Goal: Check status: Check status

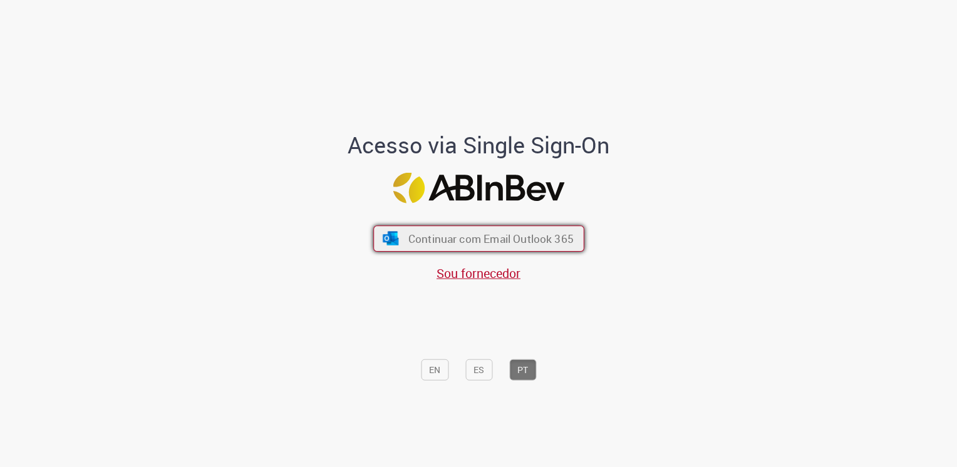
click at [496, 235] on span "Continuar com Email Outlook 365" at bounding box center [490, 238] width 165 height 14
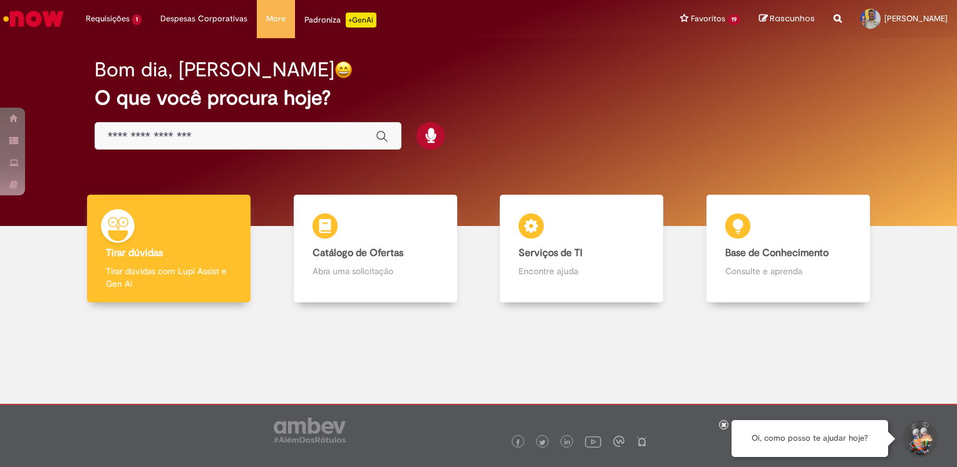
click at [595, 349] on div at bounding box center [478, 391] width 938 height 159
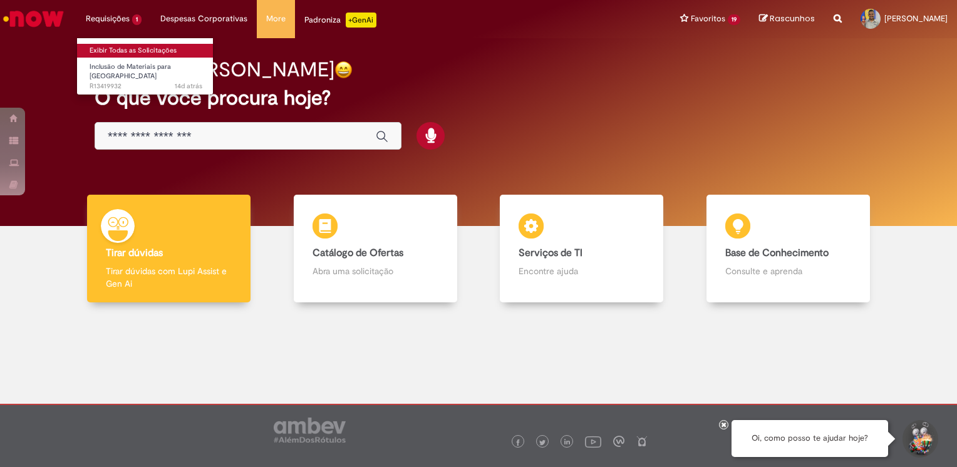
click at [135, 48] on link "Exibir Todas as Solicitações" at bounding box center [146, 51] width 138 height 14
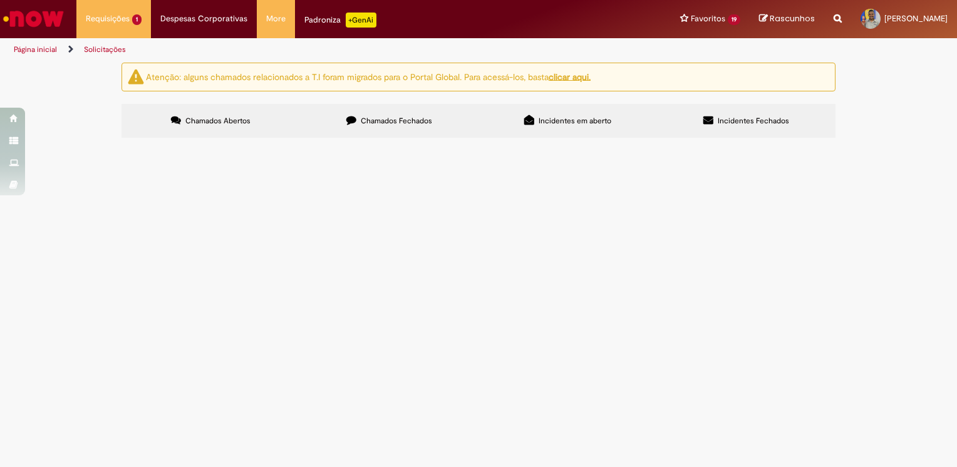
click at [326, 116] on label "Chamados Fechados" at bounding box center [389, 121] width 178 height 34
click at [849, 141] on div "Atenção: alguns chamados relacionados a T.I foram migrados para o Portal Global…" at bounding box center [478, 102] width 957 height 79
click at [0, 0] on span "Compras rápidas (Speed Buy)" at bounding box center [0, 0] width 0 height 0
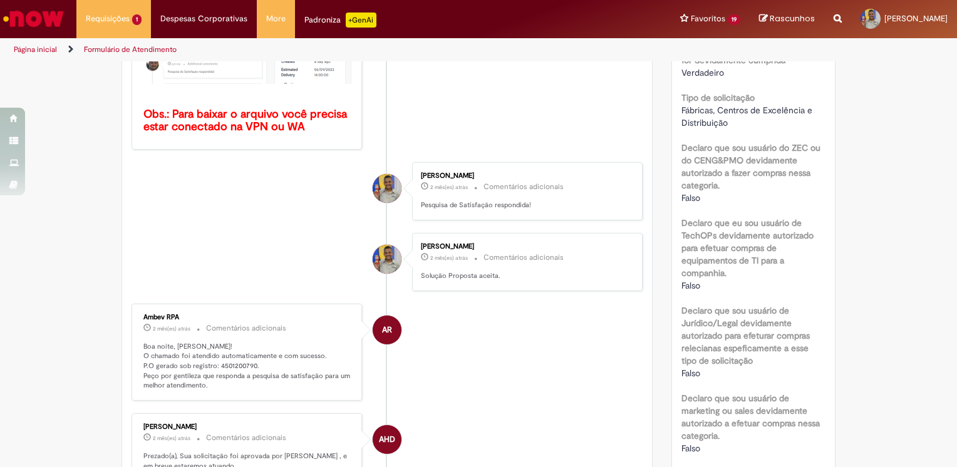
scroll to position [782, 0]
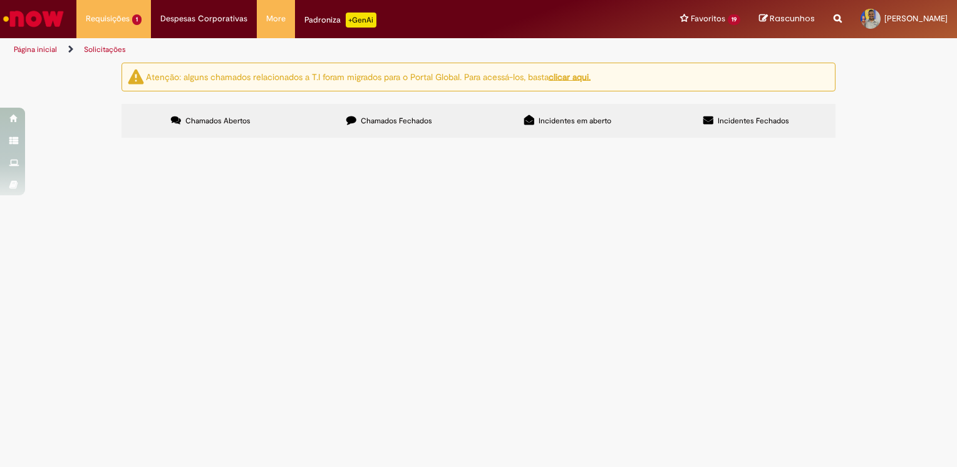
click at [397, 110] on label "Chamados Fechados" at bounding box center [389, 121] width 178 height 34
click at [935, 141] on div "Atenção: alguns chamados relacionados a T.I foram migrados para o Portal Global…" at bounding box center [478, 102] width 957 height 79
click at [0, 0] on link at bounding box center [0, 0] width 0 height 0
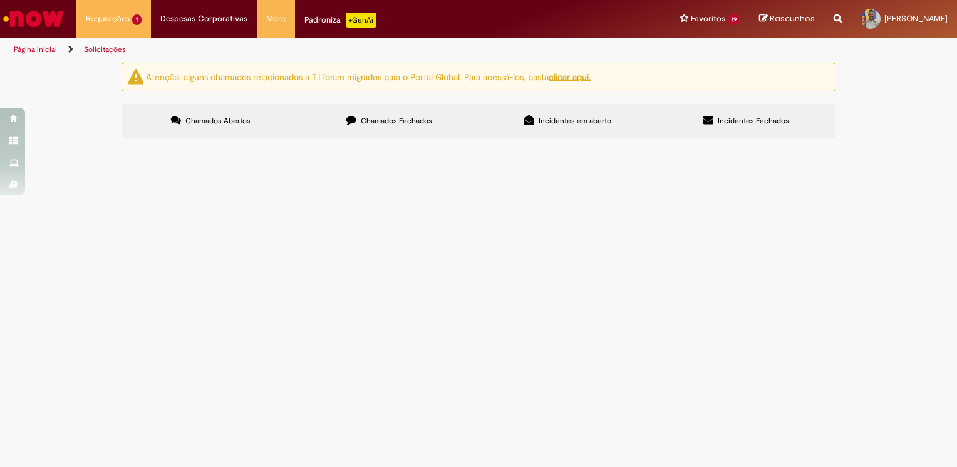
drag, startPoint x: 217, startPoint y: 357, endPoint x: 207, endPoint y: 357, distance: 10.6
click at [0, 0] on span "Compras rápidas (Speed Buy)" at bounding box center [0, 0] width 0 height 0
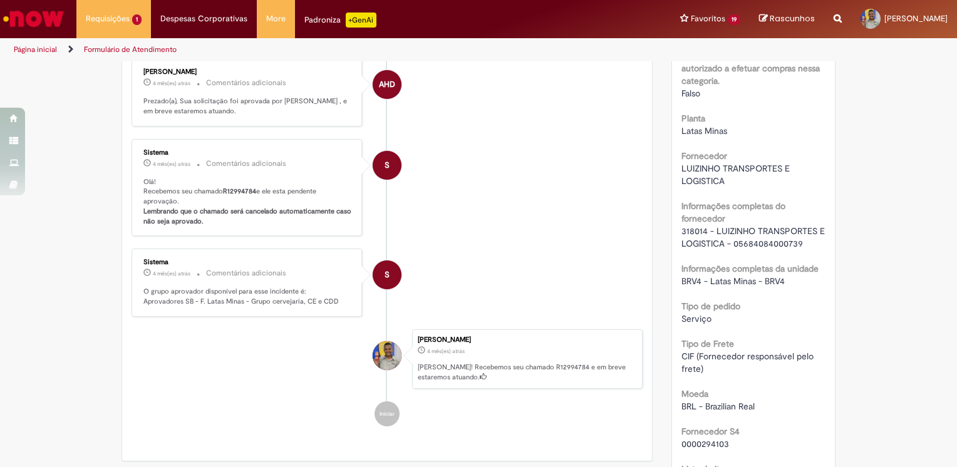
scroll to position [1137, 0]
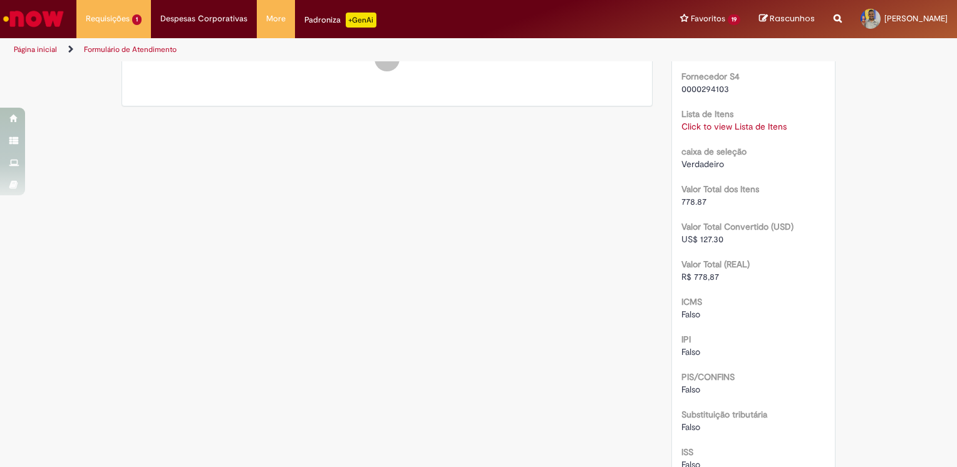
click at [741, 132] on link "Click to view Lista de Itens" at bounding box center [733, 126] width 105 height 11
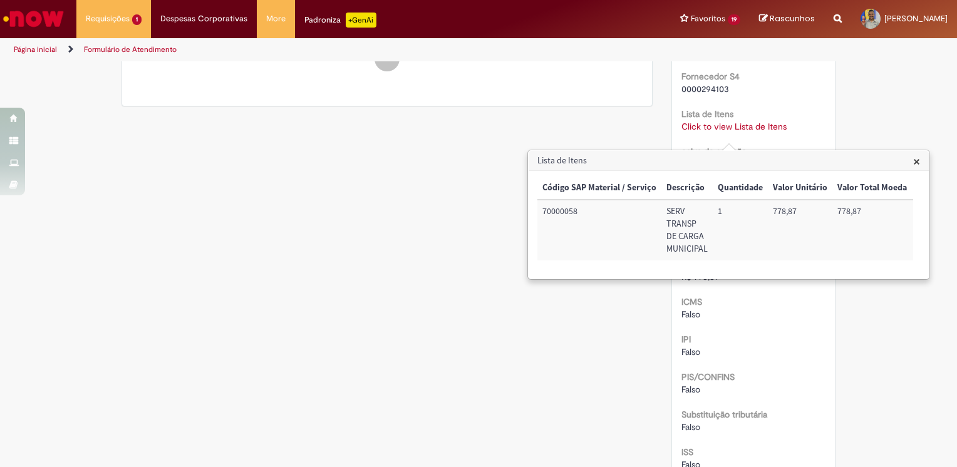
scroll to position [1378, 0]
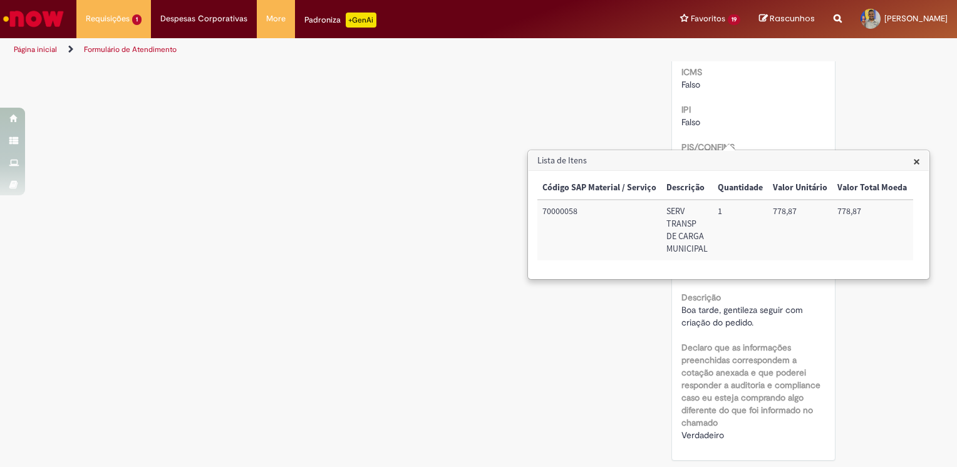
click at [916, 160] on span "×" at bounding box center [916, 161] width 7 height 17
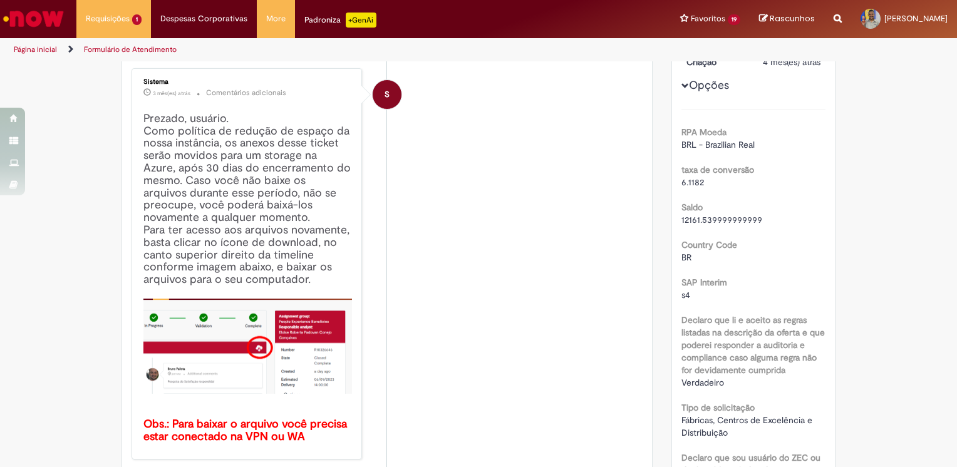
scroll to position [0, 0]
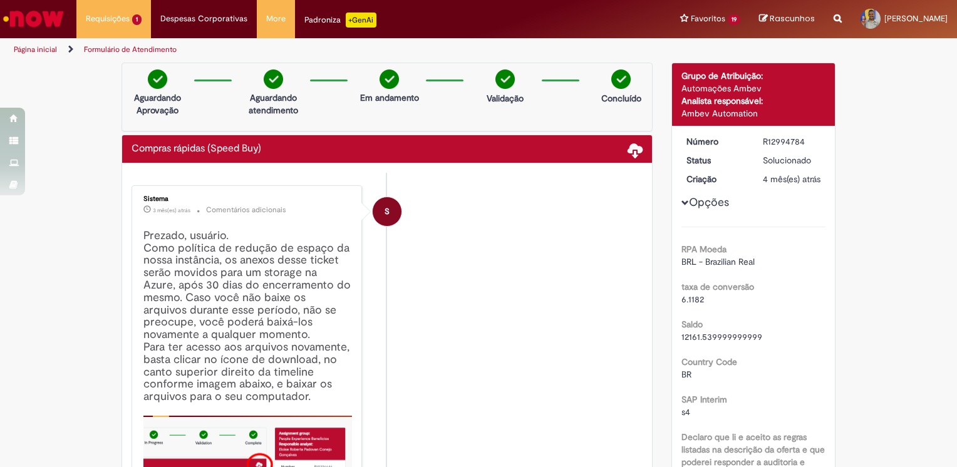
click at [629, 157] on span at bounding box center [634, 149] width 15 height 15
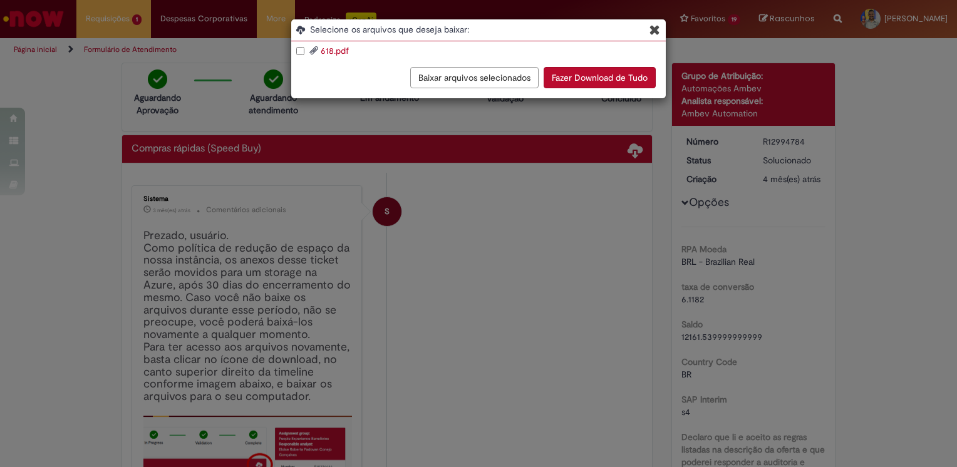
click at [654, 32] on icon "Blob Storage Download Modal" at bounding box center [654, 29] width 11 height 13
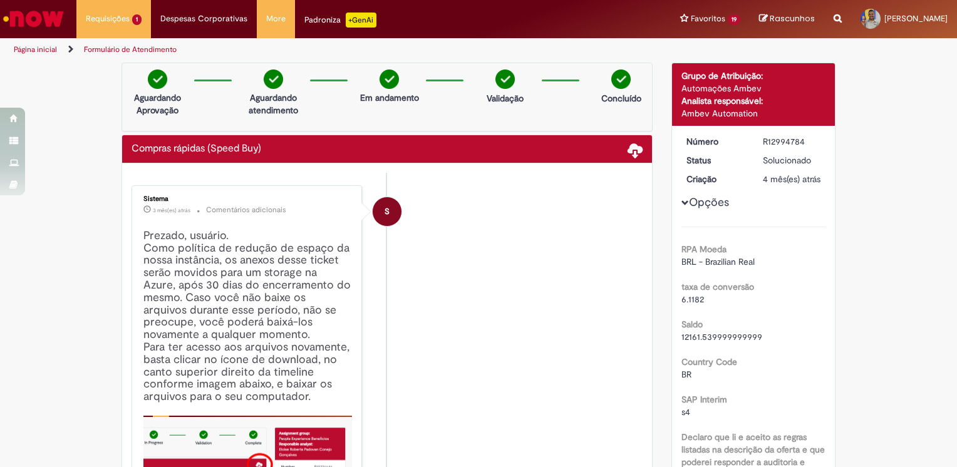
click at [555, 190] on li "S Sistema 3 mês(es) atrás 3 meses atrás Comentários adicionais Prezado, usuário…" at bounding box center [386, 380] width 511 height 391
